Goal: Check status: Check status

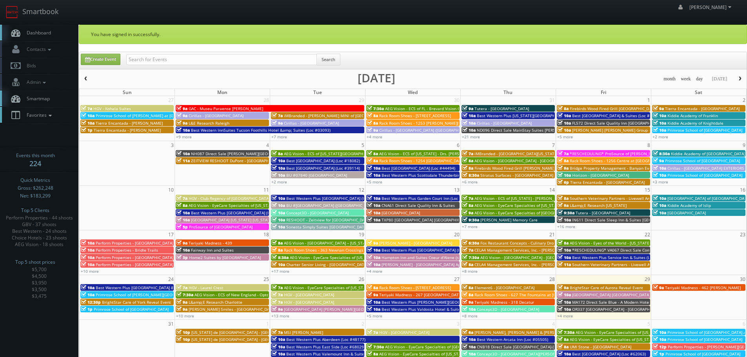
click at [43, 116] on span "Favorites" at bounding box center [38, 115] width 31 height 7
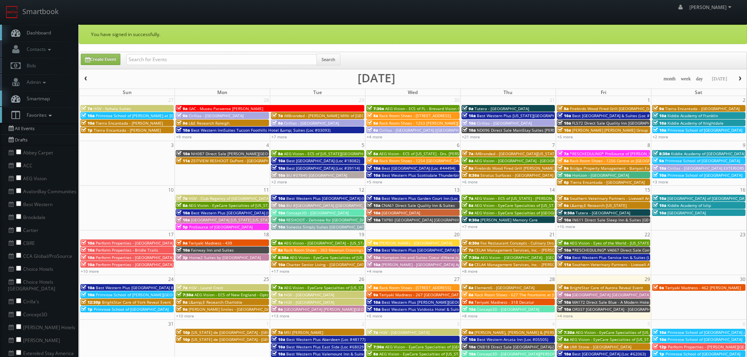
click at [43, 116] on span "Favorites" at bounding box center [38, 115] width 31 height 7
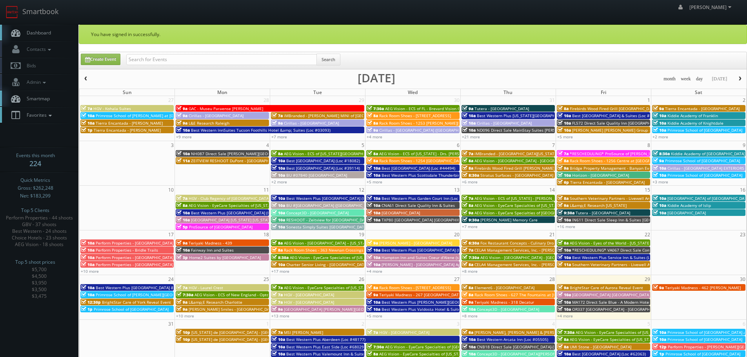
click at [43, 116] on span "Favorites" at bounding box center [38, 115] width 31 height 7
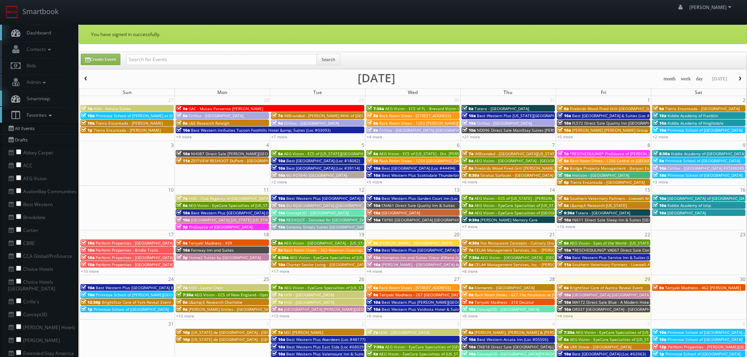
click at [15, 204] on li "Best Western" at bounding box center [39, 203] width 78 height 13
click at [17, 203] on input "checkbox" at bounding box center [18, 203] width 5 height 5
checkbox input "true"
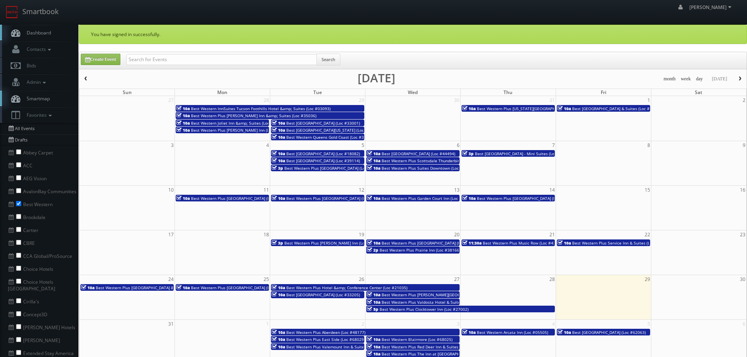
click at [745, 80] on button "button" at bounding box center [739, 79] width 13 height 10
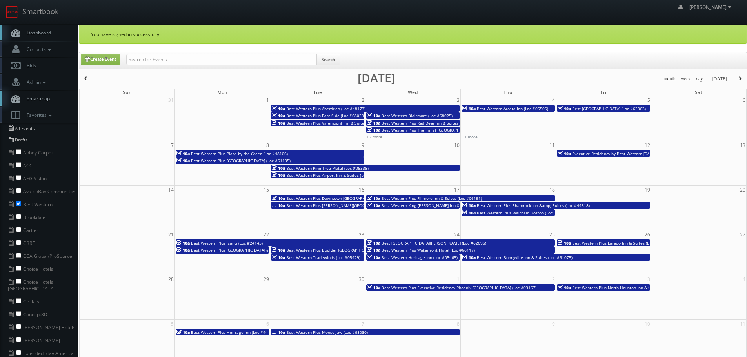
click at [87, 77] on span "button" at bounding box center [85, 78] width 5 height 5
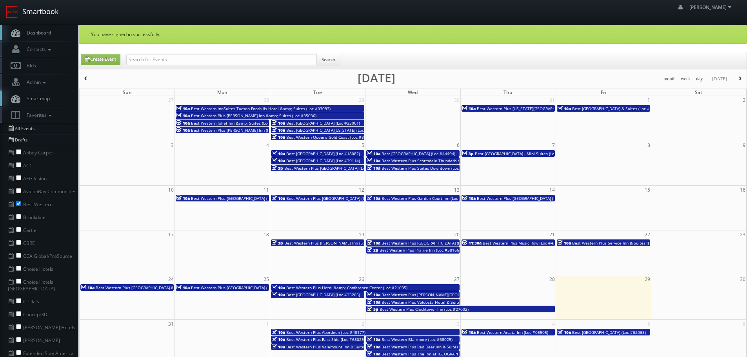
click at [47, 13] on link "Smartbook" at bounding box center [32, 12] width 64 height 24
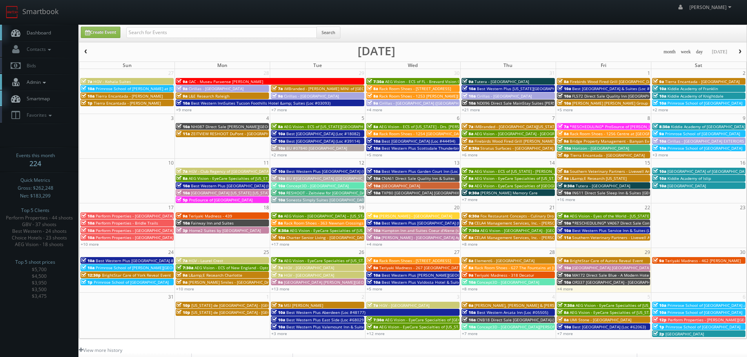
click at [44, 82] on icon at bounding box center [44, 82] width 7 height 5
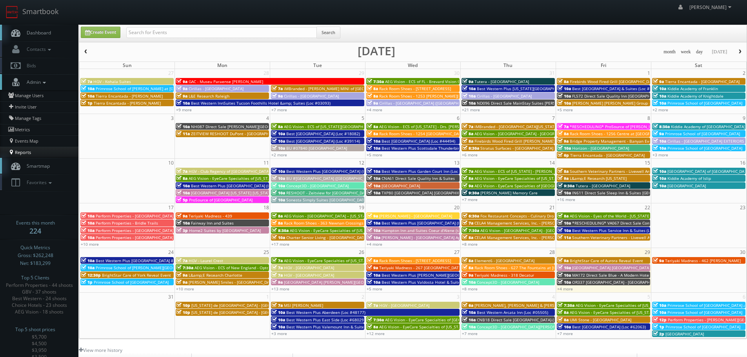
click at [24, 151] on link "Reports" at bounding box center [39, 152] width 78 height 11
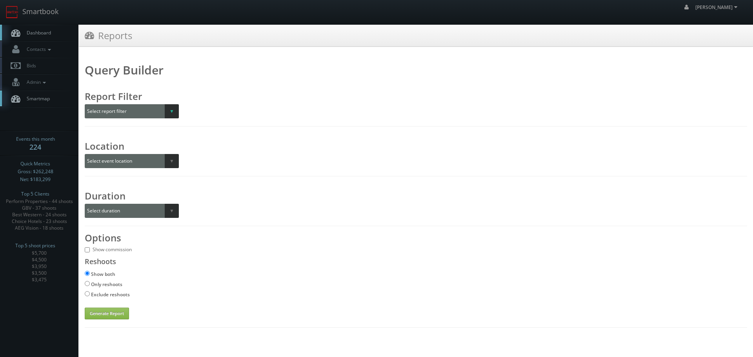
click at [151, 114] on select "Select report filter Photographer Customer Customer Category Scheduler" at bounding box center [132, 111] width 94 height 14
select select "customer"
click at [85, 104] on select "Select report filter Photographer Customer Customer Category Scheduler" at bounding box center [132, 111] width 94 height 14
click at [224, 110] on select "Select a customer All _juzten_Walmart Abbey Carpet Abbey Carpet Able Eyes ACC A…" at bounding box center [240, 111] width 107 height 14
select select "620"
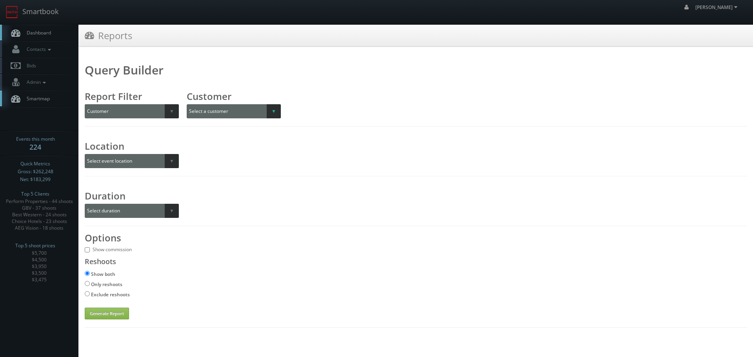
click at [187, 104] on select "Select a customer All _juzten_Walmart Abbey Carpet Abbey Carpet Able Eyes ACC A…" at bounding box center [240, 111] width 107 height 14
click at [164, 157] on select "Select event location City State Region" at bounding box center [132, 161] width 94 height 14
click at [151, 157] on select "Select event location City State Region" at bounding box center [132, 161] width 94 height 14
click at [144, 160] on select "Select event location City State Region" at bounding box center [132, 161] width 94 height 14
select select "state"
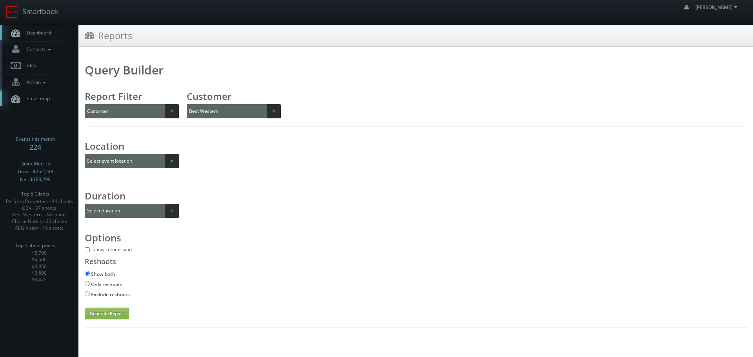
click at [85, 154] on select "Select event location City State Region" at bounding box center [132, 161] width 94 height 14
click at [230, 161] on select "Select a state Alaska Alabama Arkansas Arizona California Colorado Connecticut …" at bounding box center [234, 161] width 94 height 14
click at [152, 158] on select "Select event location City State Region" at bounding box center [132, 161] width 94 height 14
click at [85, 154] on select "Select event location City State Region" at bounding box center [132, 161] width 94 height 14
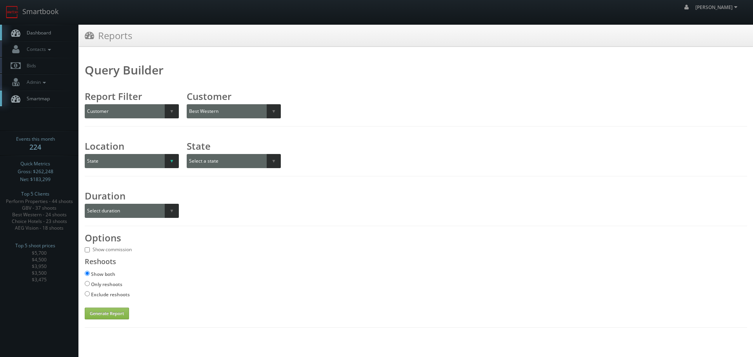
select select
click at [171, 214] on select "Select duration Specific year and/or month Month over Month Year over Year" at bounding box center [132, 211] width 94 height 14
select select "month_over_month"
click at [85, 204] on select "Select duration Specific year and/or month Month over Month Year over Year" at bounding box center [132, 211] width 94 height 14
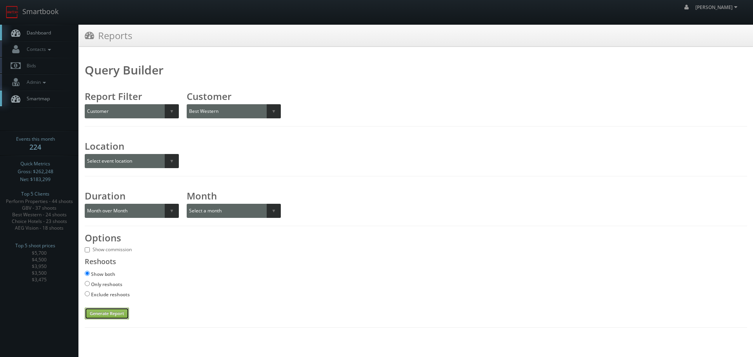
click at [109, 310] on button "Generate Report" at bounding box center [107, 314] width 44 height 12
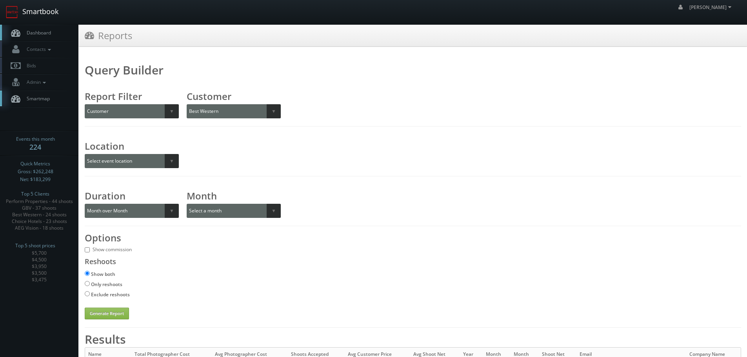
click at [51, 13] on link "Smartbook" at bounding box center [32, 12] width 64 height 24
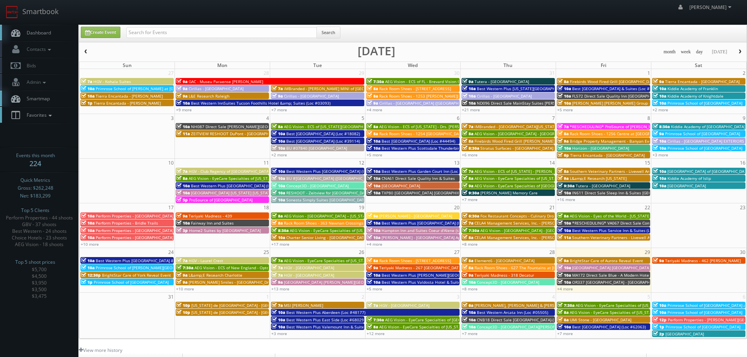
click at [55, 114] on link "Favorites" at bounding box center [39, 115] width 78 height 16
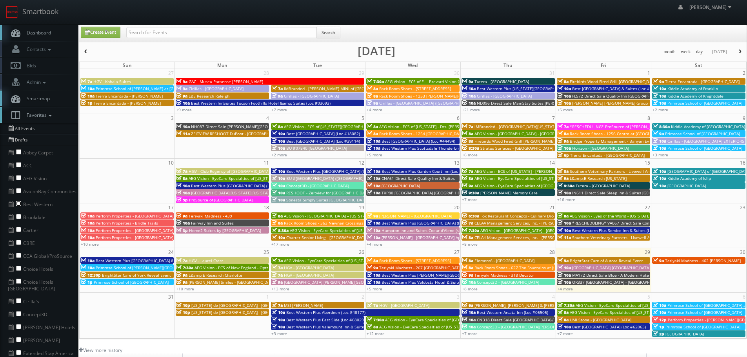
click at [16, 202] on input "checkbox" at bounding box center [18, 203] width 5 height 5
checkbox input "true"
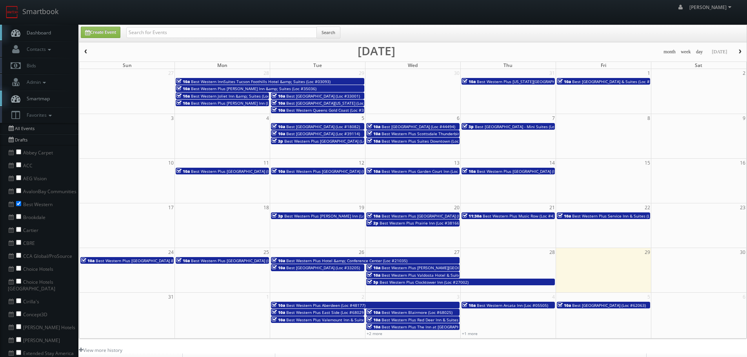
click at [604, 82] on span "Best Western Red River Inn & Suites (Loc #37117)" at bounding box center [617, 81] width 91 height 5
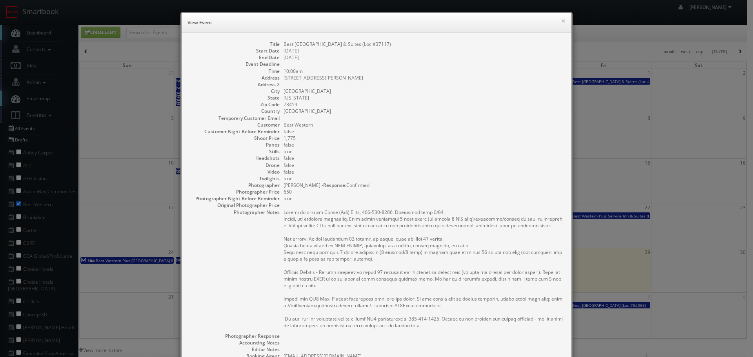
copy dd "Best [GEOGRAPHIC_DATA] & Suites (Loc #37117)"
drag, startPoint x: 392, startPoint y: 42, endPoint x: 281, endPoint y: 40, distance: 111.0
click at [281, 40] on div "Title Best Western Red River Inn & Suites (Loc #37117) Start Date 08/01/2025 En…" at bounding box center [377, 244] width 390 height 423
click at [561, 18] on button "×" at bounding box center [563, 20] width 5 height 5
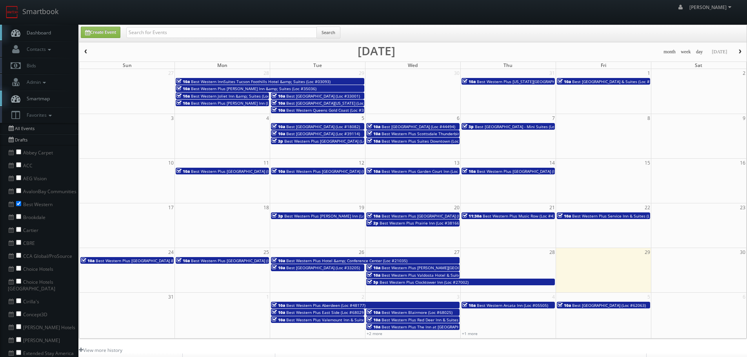
click at [346, 127] on span "Best Western Richmond Hotel (Loc #18082)" at bounding box center [323, 126] width 74 height 5
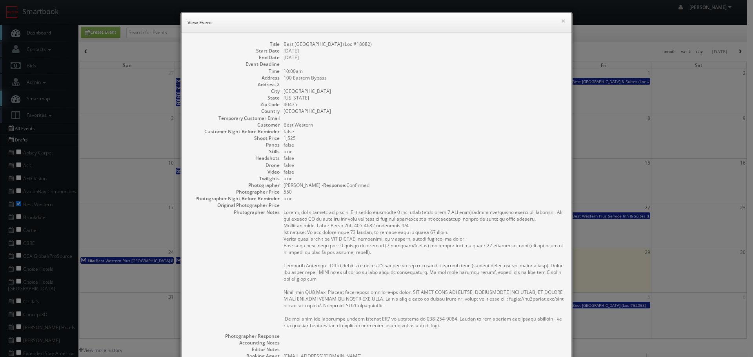
copy dd "Best Western Richmond Hotel (Loc #18082)"
drag, startPoint x: 384, startPoint y: 43, endPoint x: 281, endPoint y: 42, distance: 102.8
click at [284, 42] on dd "Best Western Richmond Hotel (Loc #18082)" at bounding box center [424, 44] width 280 height 7
click at [561, 20] on button "×" at bounding box center [563, 20] width 5 height 5
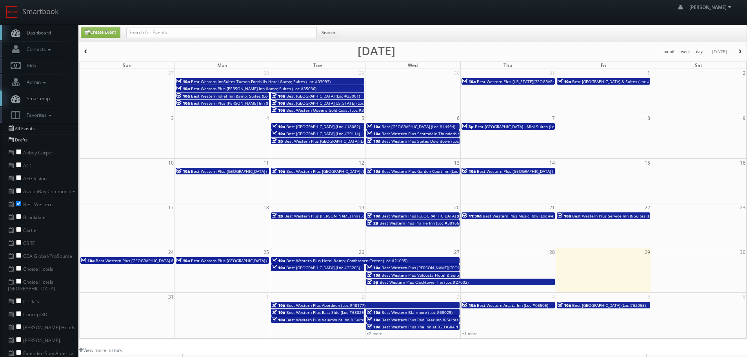
click at [329, 133] on span "Best Western Shippensburg Hotel (Loc #39114)" at bounding box center [323, 133] width 74 height 5
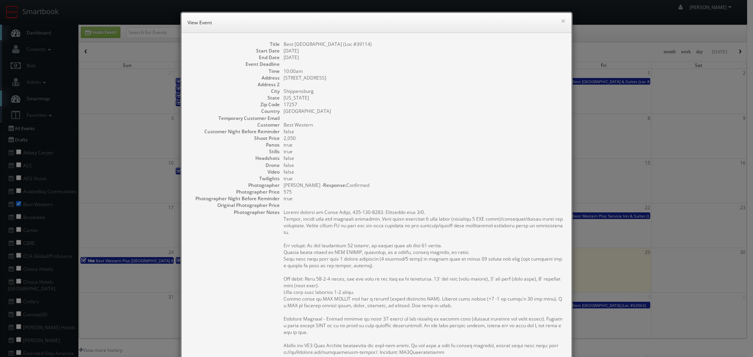
copy dd "Best Western Shippensburg Hotel (Loc #39114)"
drag, startPoint x: 389, startPoint y: 42, endPoint x: 280, endPoint y: 44, distance: 109.4
click at [280, 44] on dl "Title Best Western Shippensburg Hotel (Loc #39114) Start Date 08/05/2025 End Da…" at bounding box center [376, 264] width 374 height 446
click at [561, 20] on button "×" at bounding box center [563, 20] width 5 height 5
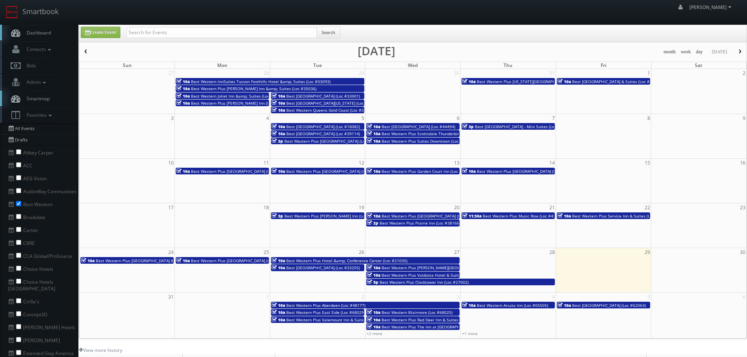
click at [326, 142] on span "Best Western Plus [GEOGRAPHIC_DATA] (Loc #05385)" at bounding box center [334, 140] width 100 height 5
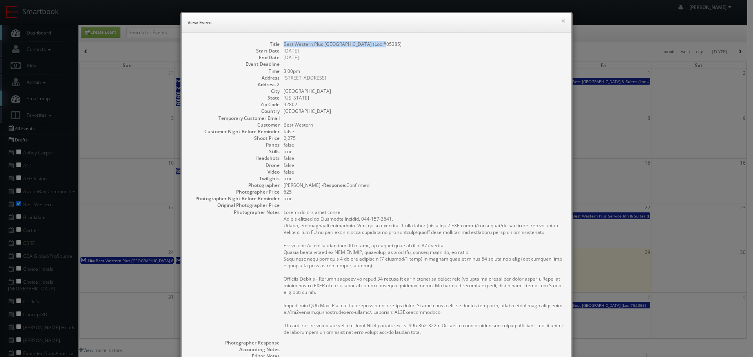
copy dd "Best Western Plus Anaheim Inn (Loc #05385)"
drag, startPoint x: 361, startPoint y: 42, endPoint x: 280, endPoint y: 44, distance: 81.2
click at [280, 44] on dl "Title Best Western Plus Anaheim Inn (Loc #05385) Start Date 08/05/2025 End Date…" at bounding box center [376, 244] width 374 height 406
drag, startPoint x: 562, startPoint y: 22, endPoint x: 549, endPoint y: 25, distance: 13.2
click at [562, 22] on button "×" at bounding box center [563, 20] width 5 height 5
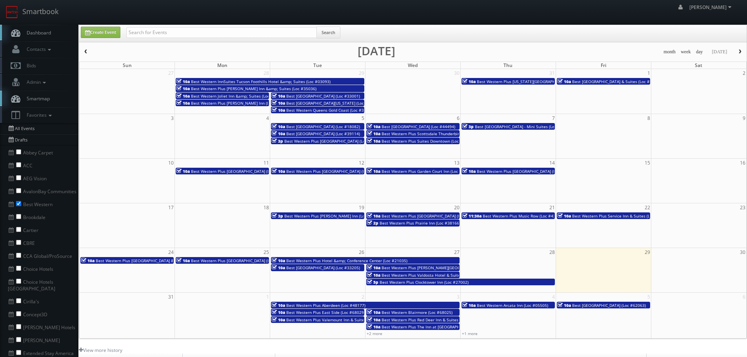
click at [419, 126] on span "Best Western Northwest Inn (Loc #44494)" at bounding box center [419, 126] width 74 height 5
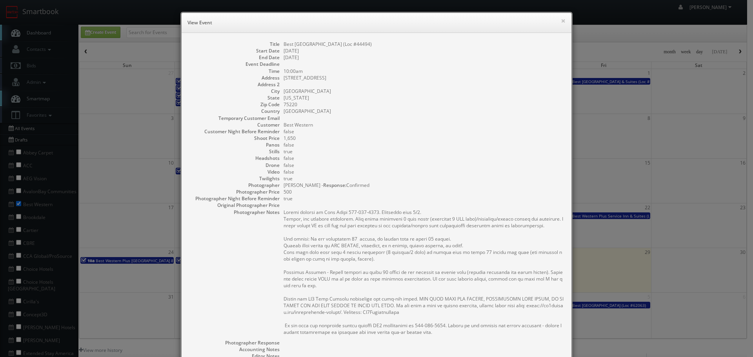
copy dd "Best Western Northwest Inn (Loc #44494)"
drag, startPoint x: 382, startPoint y: 42, endPoint x: 280, endPoint y: 42, distance: 101.6
click at [284, 42] on dd "Best Western Northwest Inn (Loc #44494)" at bounding box center [424, 44] width 280 height 7
click at [561, 20] on button "×" at bounding box center [563, 20] width 5 height 5
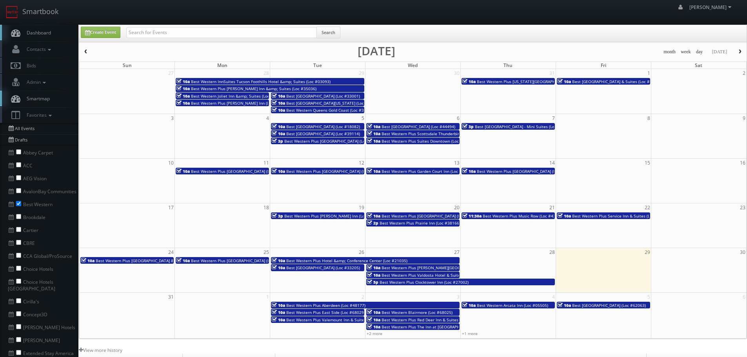
click at [440, 135] on span "Best Western Plus Scottsdale Thunderbird Suites (Loc #03156)" at bounding box center [441, 133] width 118 height 5
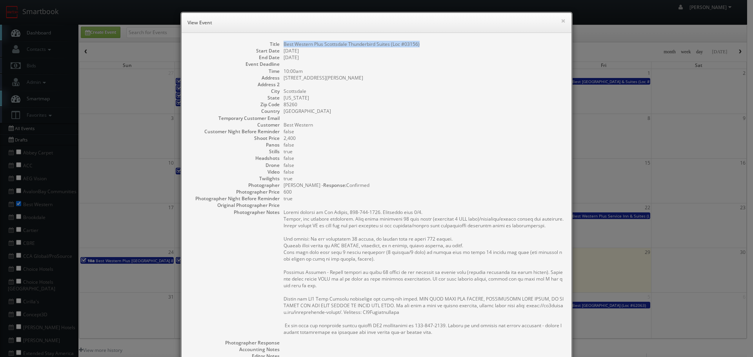
copy dd "Best Western Plus Scottsdale Thunderbird Suites (Loc #03156)"
drag, startPoint x: 421, startPoint y: 40, endPoint x: 280, endPoint y: 42, distance: 140.8
click at [280, 42] on div "Title Best Western Plus Scottsdale Thunderbird Suites (Loc #03156) Start Date 0…" at bounding box center [377, 248] width 390 height 430
click at [562, 20] on button "×" at bounding box center [563, 20] width 5 height 5
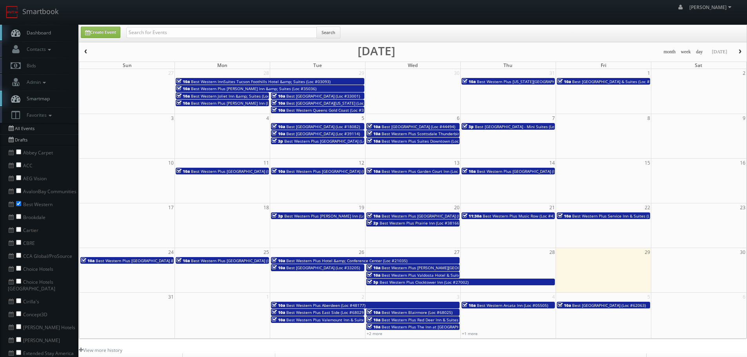
scroll to position [39, 0]
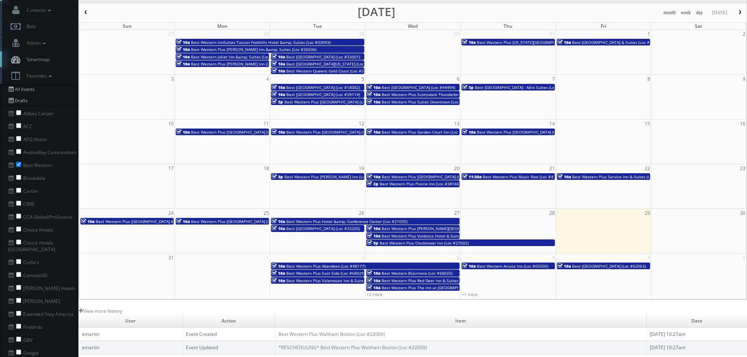
click at [439, 102] on span "Best Western Plus Suites Downtown (Loc #61037)" at bounding box center [429, 101] width 94 height 5
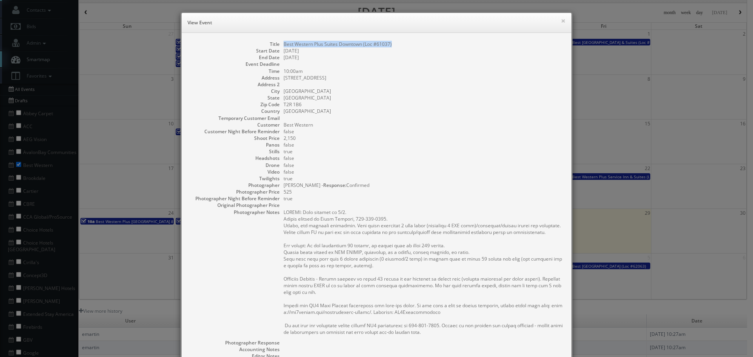
copy dd "Best Western Plus Suites Downtown (Loc #61037)"
drag, startPoint x: 398, startPoint y: 45, endPoint x: 282, endPoint y: 45, distance: 116.1
click at [284, 45] on dd "Best Western Plus Suites Downtown (Loc #61037)" at bounding box center [424, 44] width 280 height 7
click at [561, 19] on button "×" at bounding box center [563, 20] width 5 height 5
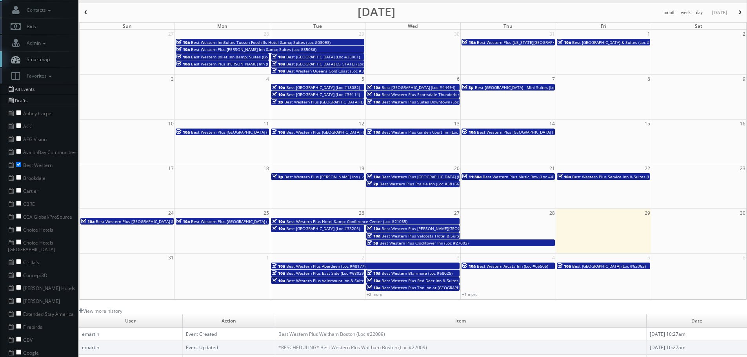
click at [516, 88] on span "Best [GEOGRAPHIC_DATA] - Mini Suites (Loc #05470)" at bounding box center [524, 87] width 98 height 5
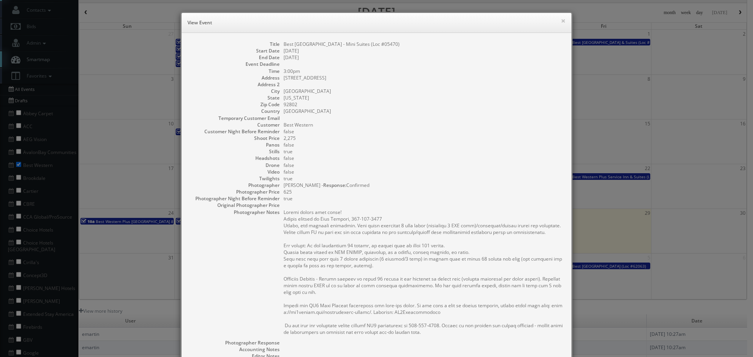
copy dd "Best [GEOGRAPHIC_DATA] - Mini Suites (Loc #05470)"
drag, startPoint x: 411, startPoint y: 43, endPoint x: 280, endPoint y: 45, distance: 131.8
click at [280, 45] on dl "Title Best Western Plus Park Place Inn - Mini Suites (Loc #05470) Start Date 08…" at bounding box center [376, 244] width 374 height 406
click at [562, 19] on button "×" at bounding box center [563, 20] width 5 height 5
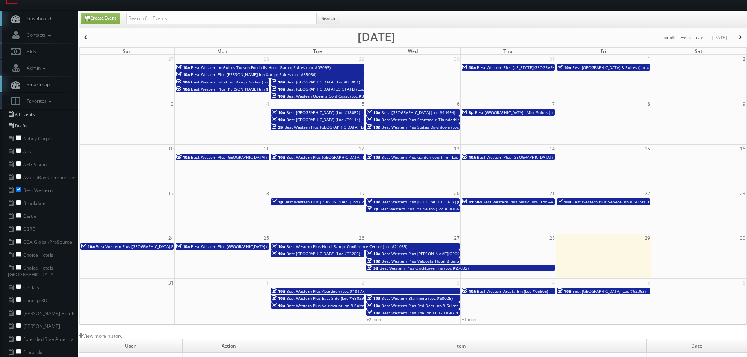
scroll to position [0, 0]
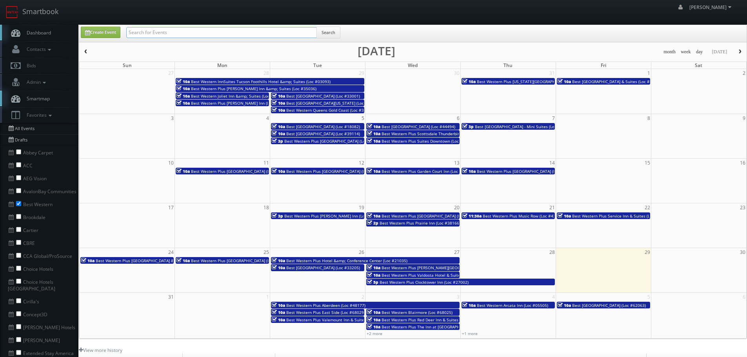
click at [172, 35] on input "text" at bounding box center [221, 32] width 191 height 11
type input "38166"
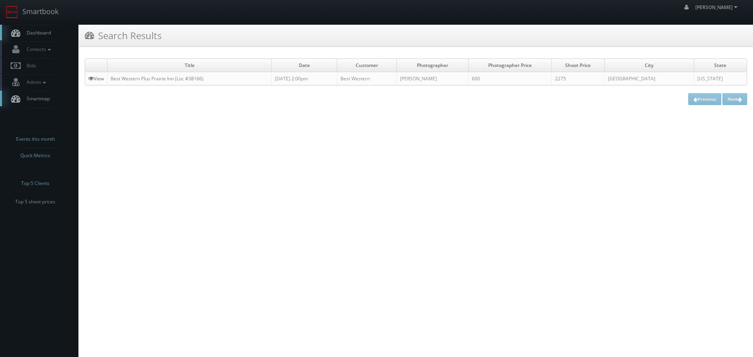
click at [100, 76] on link "View" at bounding box center [96, 78] width 16 height 7
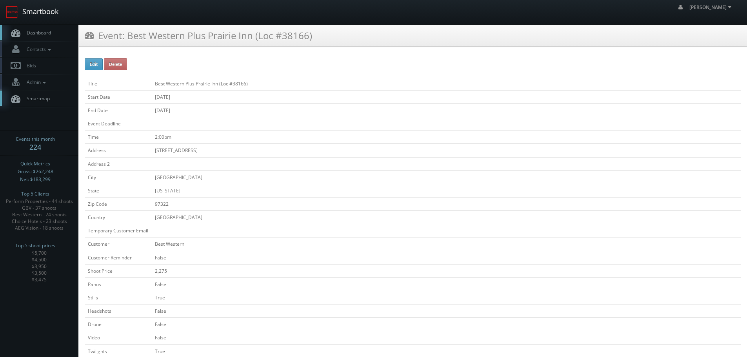
click at [50, 13] on link "Smartbook" at bounding box center [32, 12] width 64 height 24
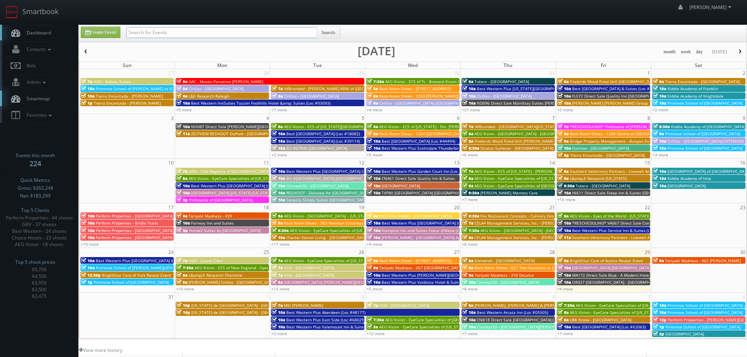
click at [255, 28] on input "text" at bounding box center [221, 32] width 191 height 11
type input "43150"
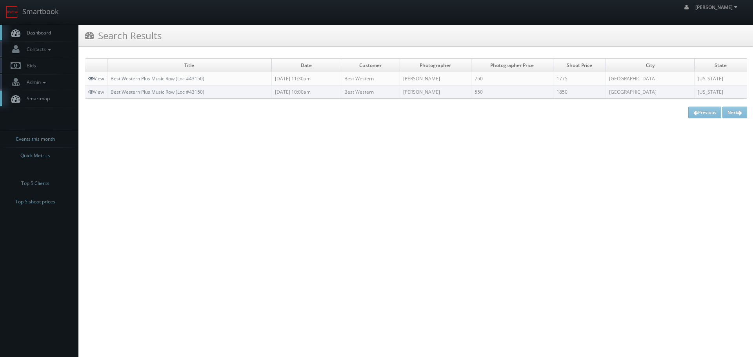
click at [100, 80] on link "View" at bounding box center [96, 78] width 16 height 7
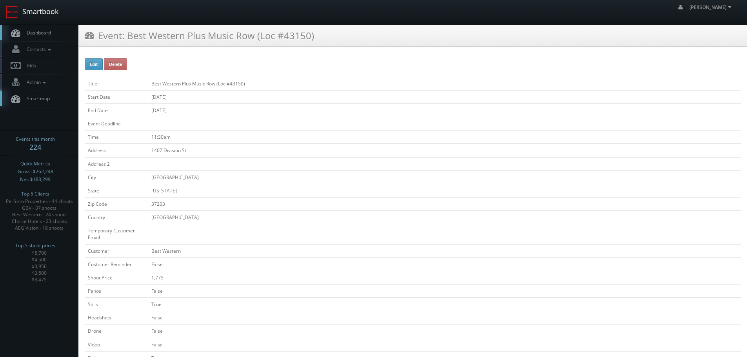
click at [49, 11] on link "Smartbook" at bounding box center [32, 12] width 64 height 24
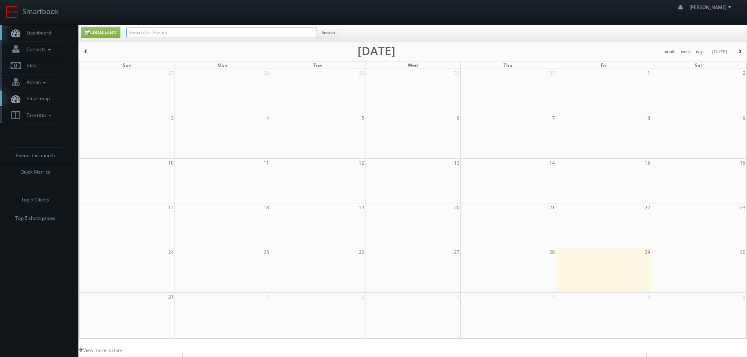
click at [201, 28] on input "text" at bounding box center [221, 32] width 191 height 11
type input "62067"
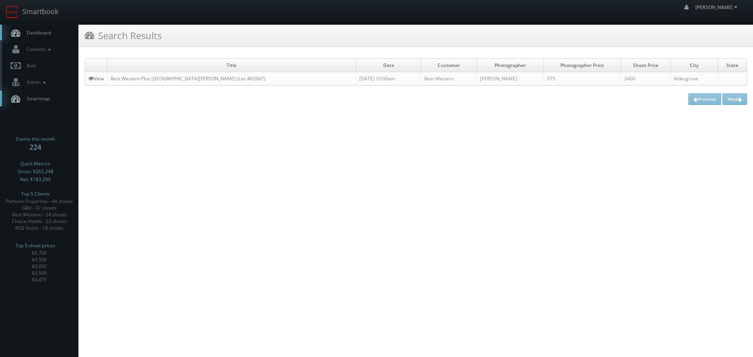
click at [101, 78] on link "View" at bounding box center [96, 78] width 16 height 7
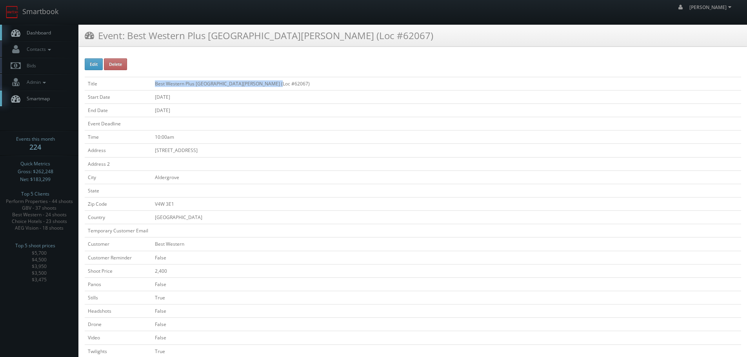
copy tr "Best Western Plus [GEOGRAPHIC_DATA][PERSON_NAME] (Loc #62067)"
drag, startPoint x: 285, startPoint y: 84, endPoint x: 129, endPoint y: 80, distance: 155.8
click at [129, 80] on tr "Title Best Western Plus [GEOGRAPHIC_DATA][PERSON_NAME] (Loc #62067)" at bounding box center [413, 83] width 657 height 13
click at [37, 12] on link "Smartbook" at bounding box center [32, 12] width 64 height 24
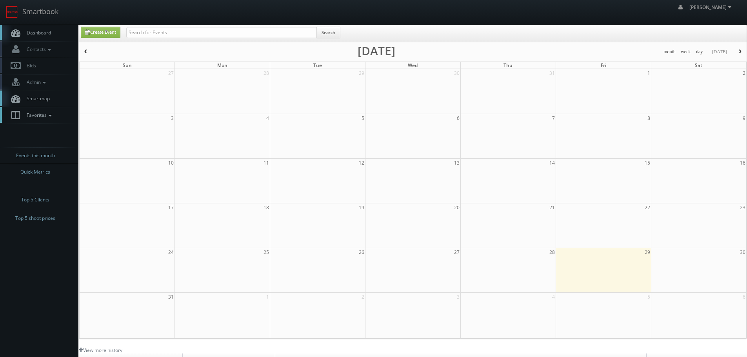
click at [42, 111] on link "Favorites" at bounding box center [39, 115] width 78 height 16
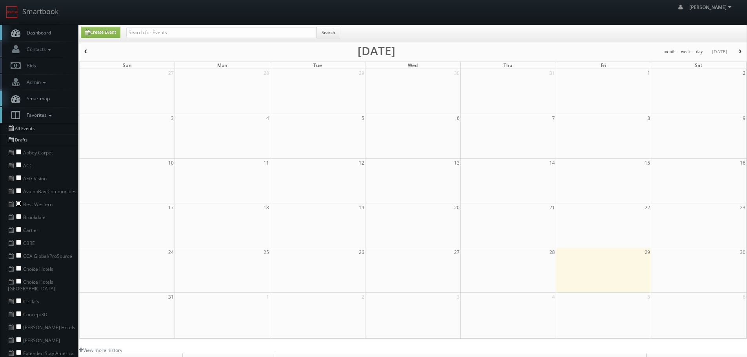
click at [16, 203] on input "checkbox" at bounding box center [18, 203] width 5 height 5
checkbox input "true"
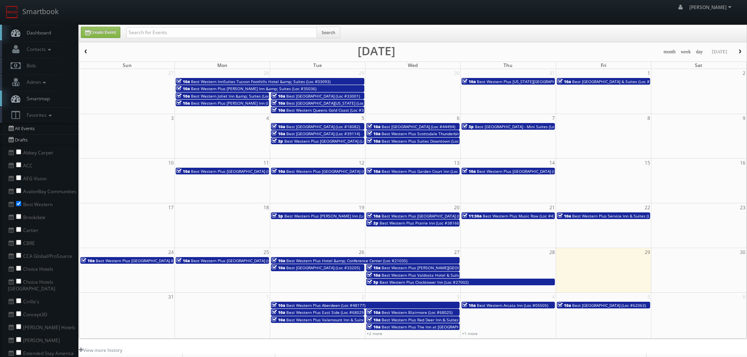
click at [539, 82] on span "Best Western Plus [US_STATE][GEOGRAPHIC_DATA] [GEOGRAPHIC_DATA] (Loc #37096)" at bounding box center [557, 81] width 160 height 5
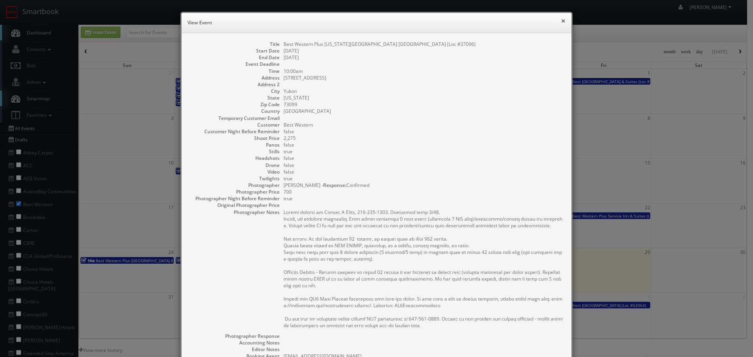
click at [561, 21] on button "×" at bounding box center [563, 20] width 5 height 5
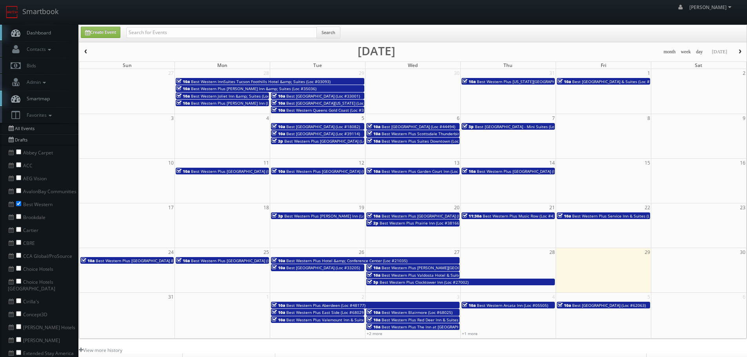
click at [604, 80] on span "Best [GEOGRAPHIC_DATA] & Suites (Loc #37117)" at bounding box center [617, 81] width 91 height 5
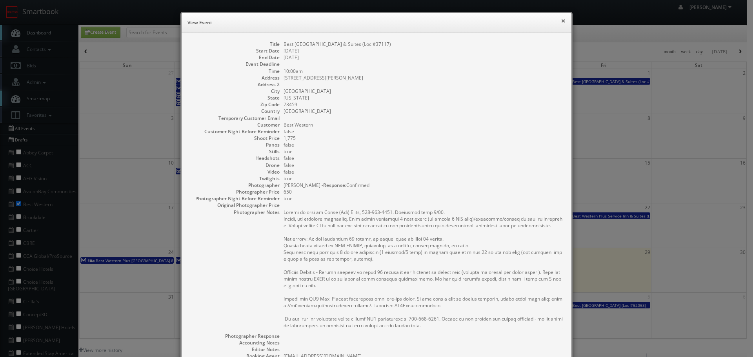
click at [561, 22] on button "×" at bounding box center [563, 20] width 5 height 5
